Goal: Task Accomplishment & Management: Use online tool/utility

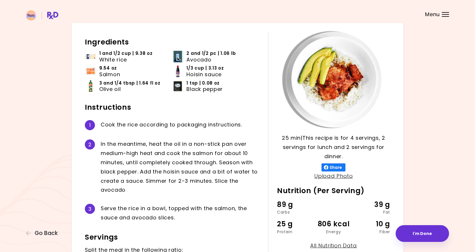
scroll to position [24, 0]
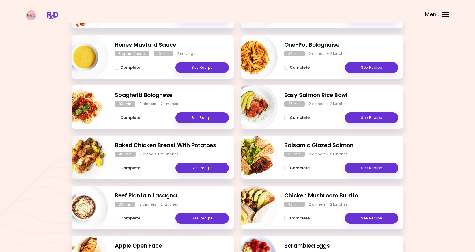
scroll to position [129, 0]
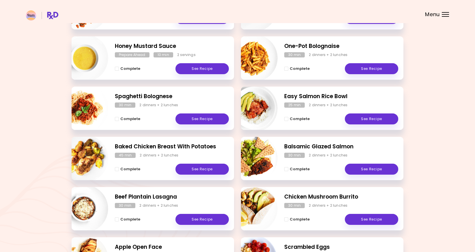
click at [262, 144] on img "Info - Balsamic Glazed Salmon" at bounding box center [254, 158] width 48 height 48
select select "*"
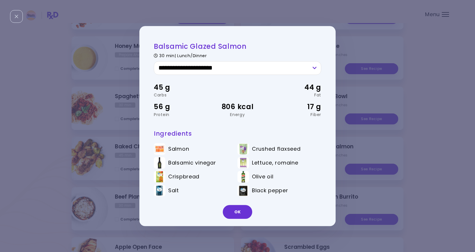
click at [271, 193] on span "Black pepper" at bounding box center [270, 190] width 36 height 6
click at [271, 65] on select "**********" at bounding box center [237, 68] width 167 height 14
click at [244, 213] on button "OK" at bounding box center [237, 212] width 29 height 14
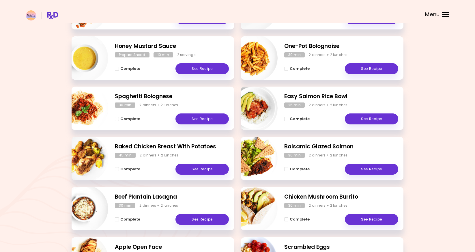
click at [443, 13] on div "Menu" at bounding box center [445, 14] width 7 height 5
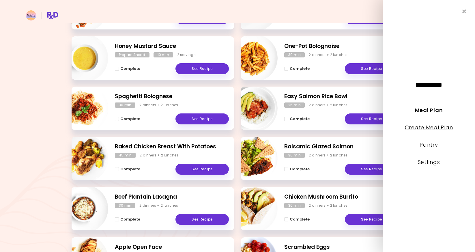
click at [433, 128] on link "Create Meal Plan" at bounding box center [429, 127] width 48 height 7
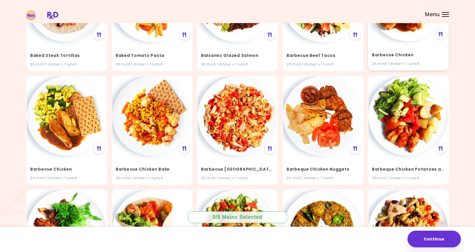
scroll to position [350, 0]
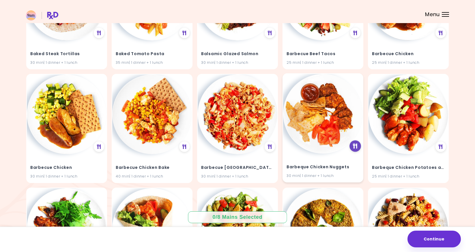
click at [355, 145] on icon at bounding box center [355, 146] width 4 height 5
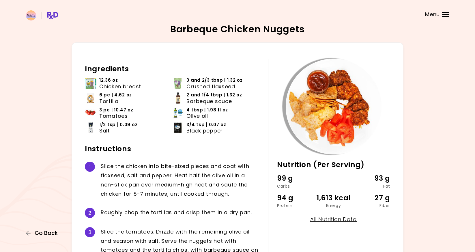
click at [50, 233] on span "Go Back" at bounding box center [46, 233] width 23 height 6
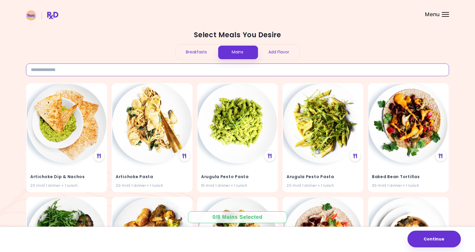
click at [183, 73] on input at bounding box center [237, 69] width 423 height 13
type input "******"
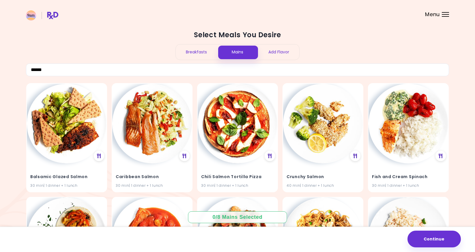
click at [152, 49] on div "Select Meals You Desire Breakfasts Mains Add Flavor ******" at bounding box center [237, 53] width 423 height 46
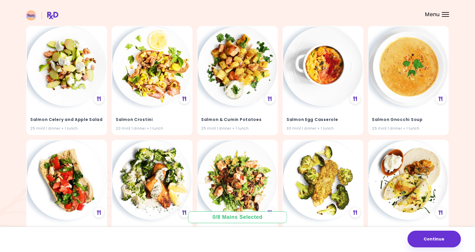
scroll to position [624, 0]
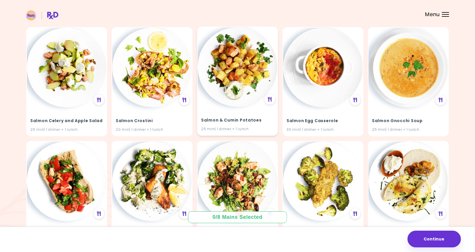
click at [216, 123] on h4 "Salmon & Cumin Potatoes" at bounding box center [237, 120] width 73 height 9
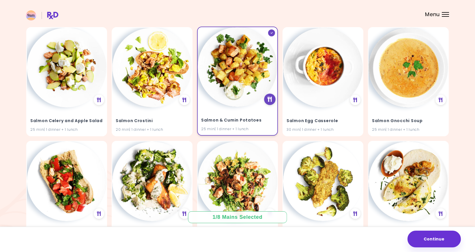
click at [267, 99] on div at bounding box center [270, 99] width 12 height 12
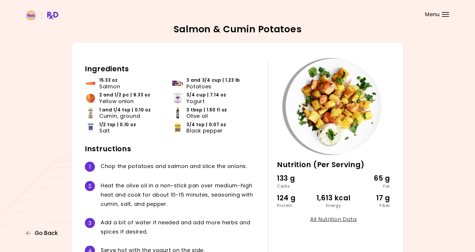
click at [52, 232] on span "Go Back" at bounding box center [46, 233] width 23 height 6
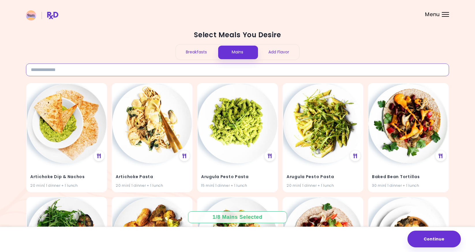
click at [190, 66] on input at bounding box center [237, 69] width 423 height 13
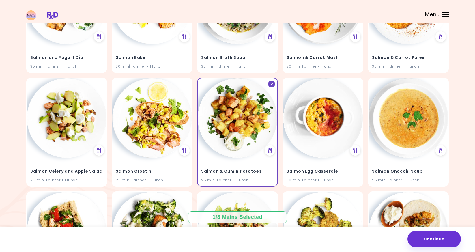
scroll to position [584, 0]
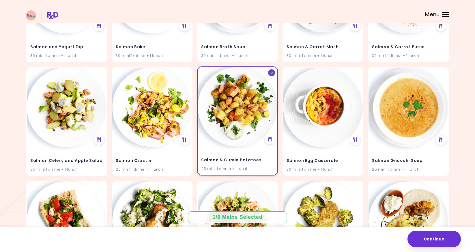
type input "******"
click at [244, 149] on div "Salmon & Cumin Potatoes 25 min | 1 dinner + 1 lunch" at bounding box center [238, 161] width 80 height 28
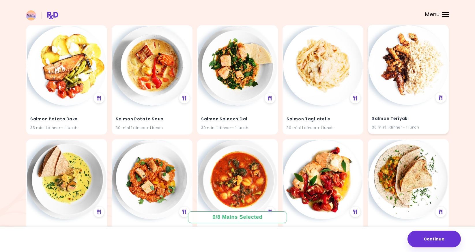
scroll to position [833, 0]
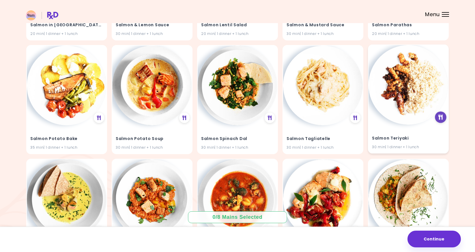
click at [439, 117] on icon at bounding box center [440, 117] width 4 height 5
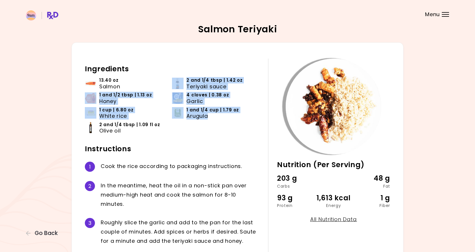
drag, startPoint x: 210, startPoint y: 120, endPoint x: 184, endPoint y: 82, distance: 45.8
click at [184, 81] on ul "13.40 oz Salmon 2 and 1/4 tbsp | 1.42 oz Teriyaki sauce 1 and 1/2 tbsp | 1.13 o…" at bounding box center [172, 107] width 175 height 61
click at [184, 82] on li "2 and 1/4 tbsp | 1.42 oz Teriyaki sauce" at bounding box center [215, 84] width 87 height 15
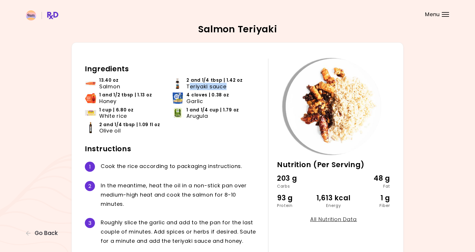
drag, startPoint x: 190, startPoint y: 84, endPoint x: 227, endPoint y: 88, distance: 37.4
click at [227, 88] on div "2 and 1/4 tbsp | 1.42 oz Teriyaki sauce" at bounding box center [218, 83] width 64 height 12
click at [189, 86] on span "Teriyaki sauce" at bounding box center [206, 86] width 40 height 6
drag, startPoint x: 188, startPoint y: 86, endPoint x: 220, endPoint y: 87, distance: 31.8
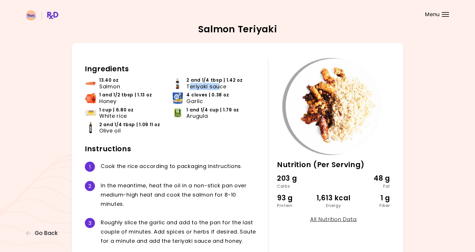
click at [220, 87] on span "Teriyaki sauce" at bounding box center [206, 86] width 40 height 6
click at [219, 87] on span "Teriyaki sauce" at bounding box center [206, 86] width 40 height 6
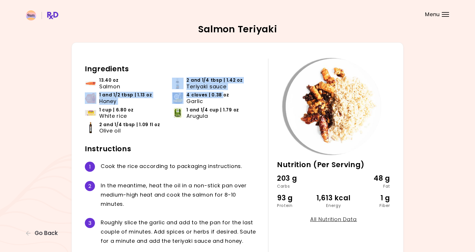
drag, startPoint x: 185, startPoint y: 88, endPoint x: 222, endPoint y: 93, distance: 37.8
click at [222, 93] on ul "13.40 oz Salmon 2 and 1/4 tbsp | 1.42 oz Teriyaki sauce 1 and 1/2 tbsp | 1.13 o…" at bounding box center [172, 107] width 175 height 61
click at [222, 93] on span "4 cloves | 0.38 oz" at bounding box center [207, 95] width 42 height 6
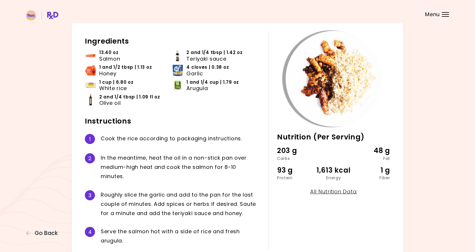
scroll to position [66, 0]
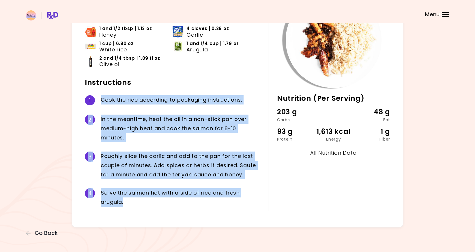
drag, startPoint x: 161, startPoint y: 214, endPoint x: 99, endPoint y: 104, distance: 126.6
click at [99, 104] on div "30 min Nutrition (Per Serving) 203 g Carbs 48 g Fat 93 g Protein 1,613 kcal Ene…" at bounding box center [238, 101] width 332 height 251
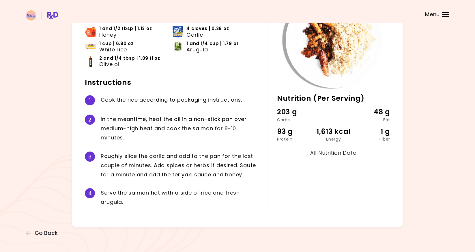
click at [99, 103] on div "1 C o o k t h e r i c e a c c o r d i n g t o p a c k a g i n g i n s t r u c t…" at bounding box center [172, 100] width 175 height 19
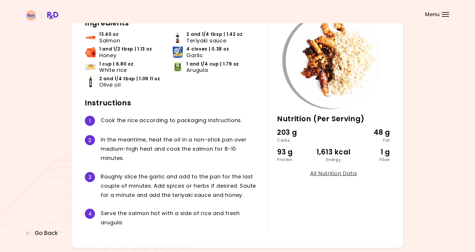
scroll to position [47, 0]
